Goal: Transaction & Acquisition: Purchase product/service

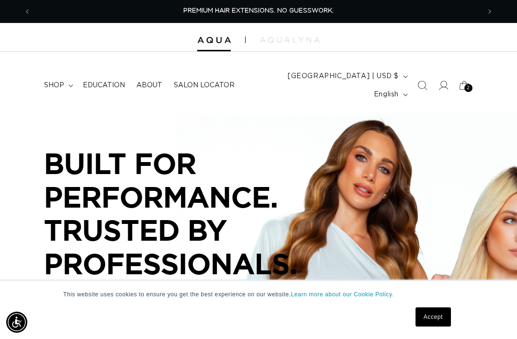
click at [68, 84] on icon at bounding box center [70, 85] width 5 height 3
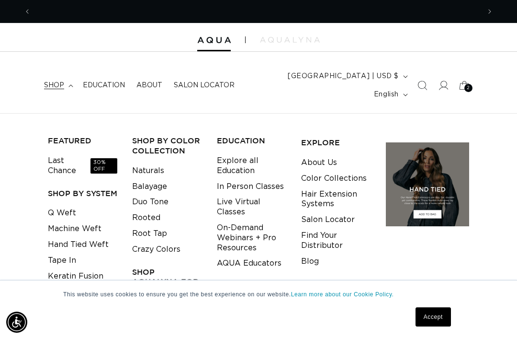
scroll to position [0, 898]
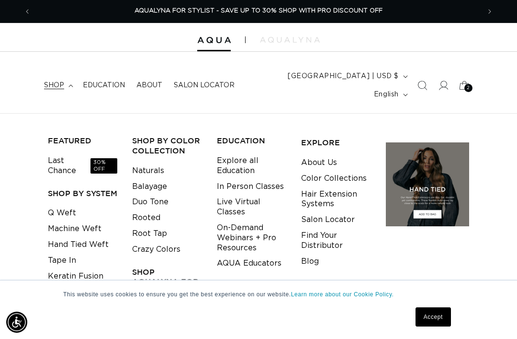
click at [64, 205] on link "Q Weft" at bounding box center [62, 213] width 28 height 16
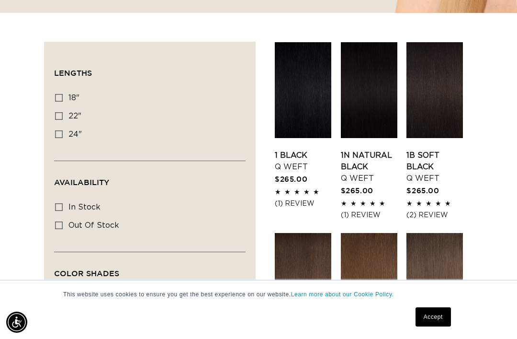
scroll to position [316, 0]
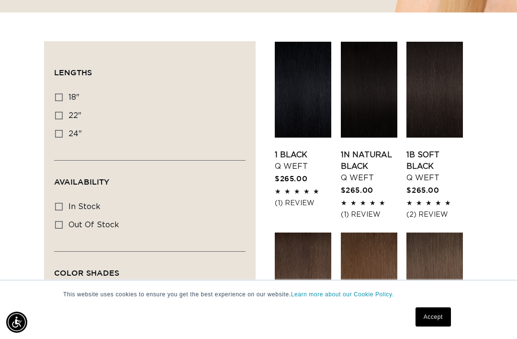
click at [65, 89] on label "18" 18" (5 products)" at bounding box center [147, 98] width 184 height 18
click at [63, 93] on input "18" 18" (5 products)" at bounding box center [59, 97] width 8 height 8
checkbox input "true"
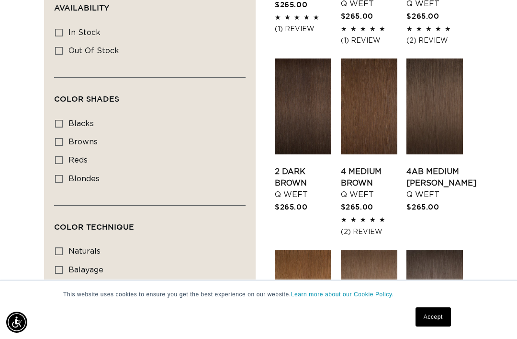
scroll to position [0, 449]
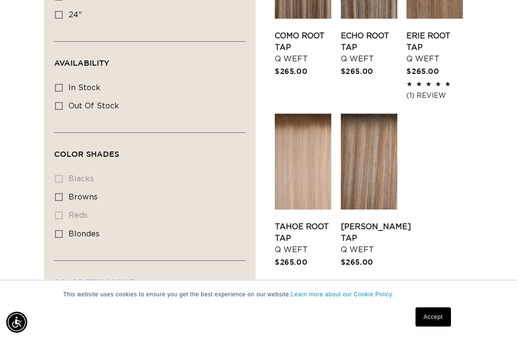
scroll to position [0, 449]
click at [72, 230] on span "blondes" at bounding box center [83, 234] width 31 height 8
click at [63, 230] on input "blondes blondes (5 products)" at bounding box center [59, 234] width 8 height 8
checkbox input "true"
click at [298, 221] on link "Tahoe Root Tap Q Weft" at bounding box center [303, 238] width 57 height 34
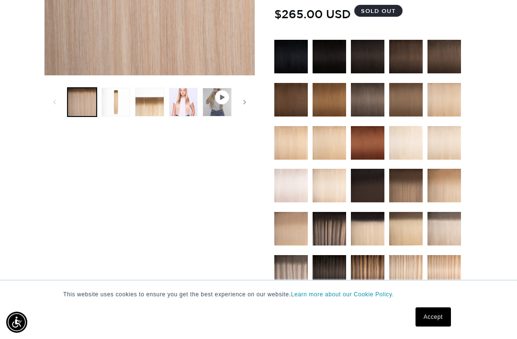
scroll to position [280, 0]
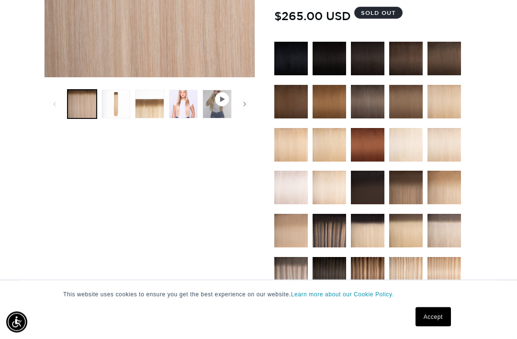
click at [412, 174] on img at bounding box center [406, 188] width 34 height 34
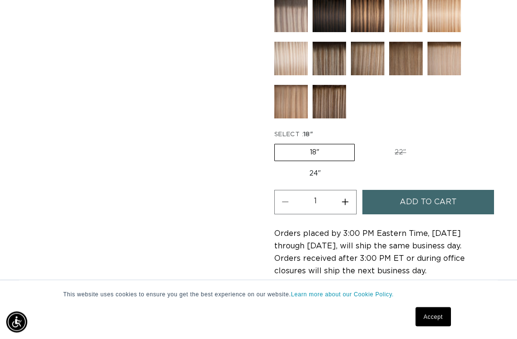
scroll to position [541, 0]
click at [440, 190] on span "Add to cart" at bounding box center [428, 202] width 57 height 24
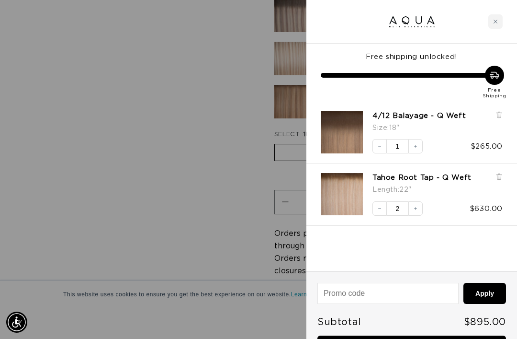
scroll to position [0, 898]
click at [498, 173] on icon at bounding box center [499, 176] width 7 height 7
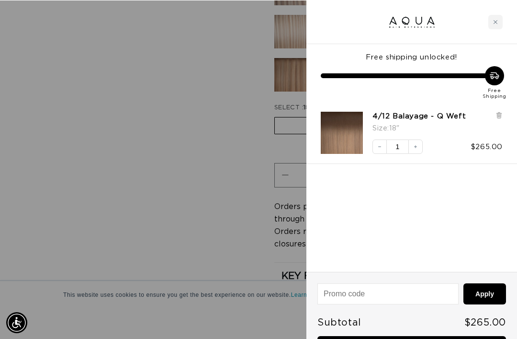
scroll to position [567, 0]
